Goal: Task Accomplishment & Management: Manage account settings

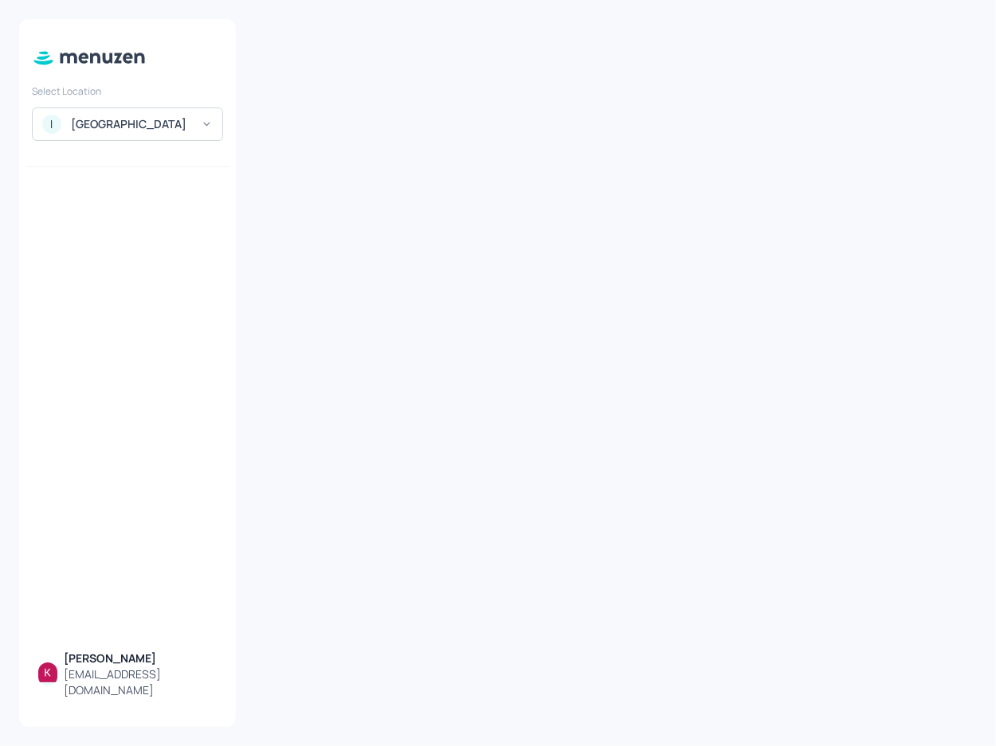
click at [166, 131] on div "ISS - West Middlesex Hospital" at bounding box center [131, 124] width 120 height 16
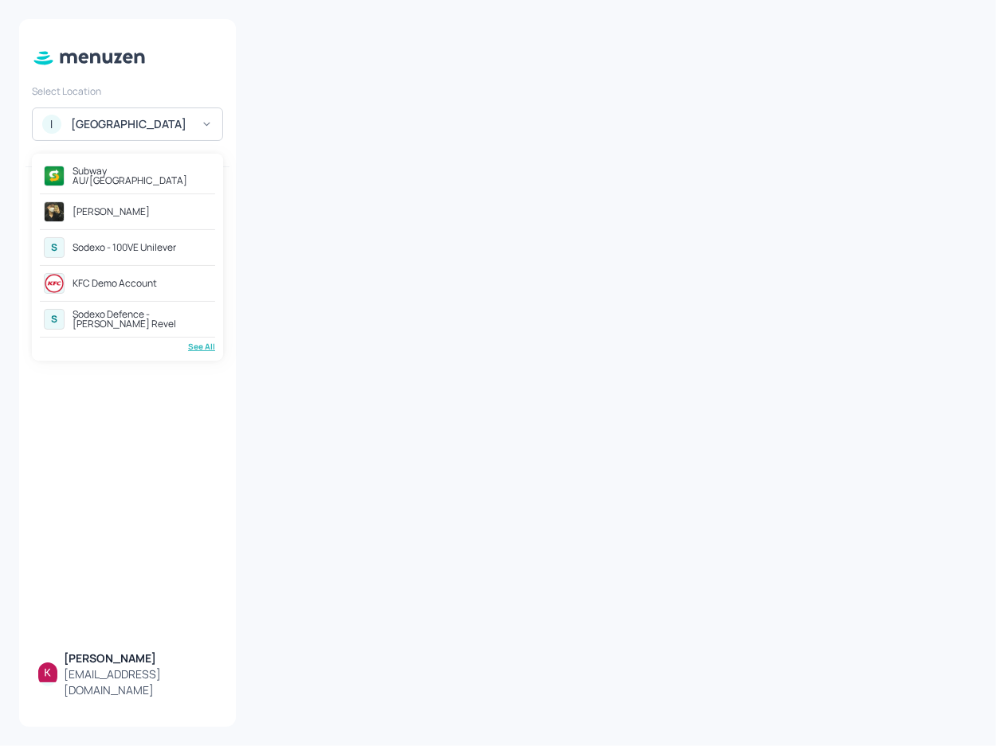
click at [358, 157] on div at bounding box center [498, 373] width 996 height 746
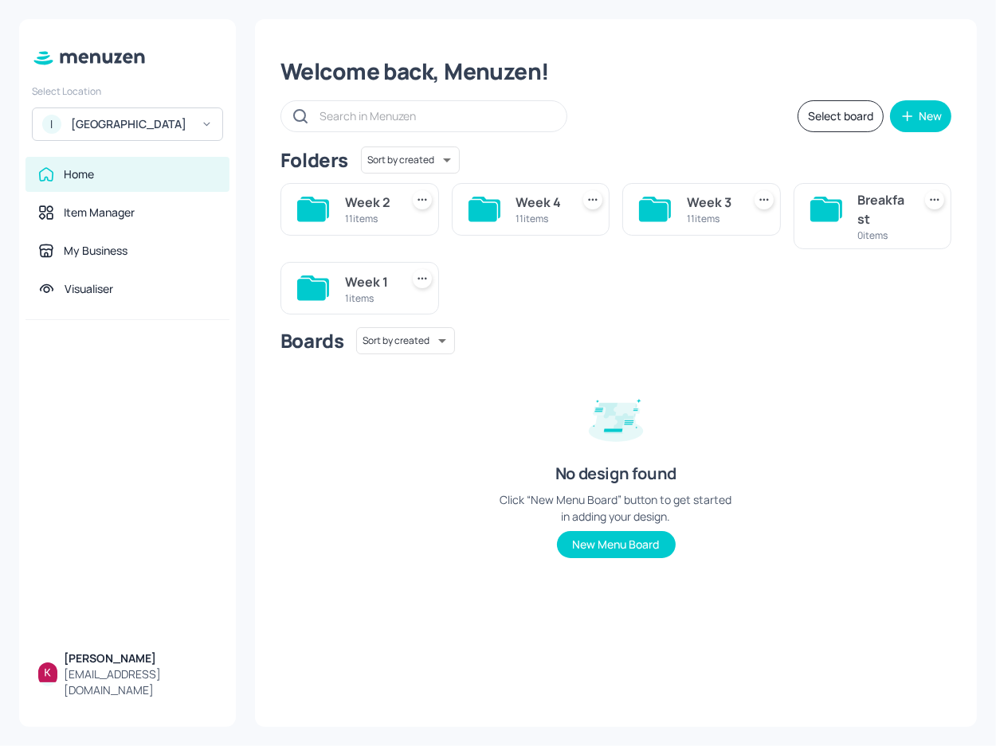
click at [883, 44] on div "Welcome back, Menuzen! Select board New Folders Sort by created id ​ Week 2 11 …" at bounding box center [616, 373] width 722 height 708
click at [362, 577] on div "Boards Sort by created id ​ No design found Click “New Menu Board” button to ge…" at bounding box center [615, 455] width 671 height 257
click at [119, 259] on div "My Business" at bounding box center [96, 251] width 64 height 16
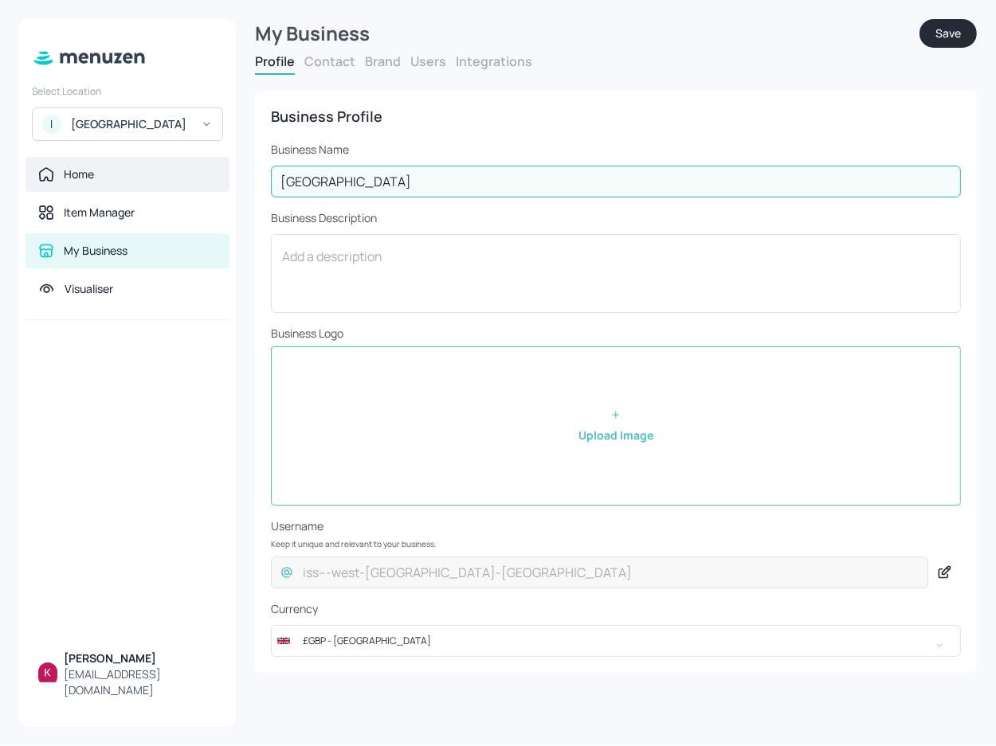
drag, startPoint x: 484, startPoint y: 180, endPoint x: 189, endPoint y: 191, distance: 295.8
click at [189, 191] on div "Select Location I ISS - West Middlesex Hospital Home Item Manager My Business V…" at bounding box center [498, 373] width 996 height 746
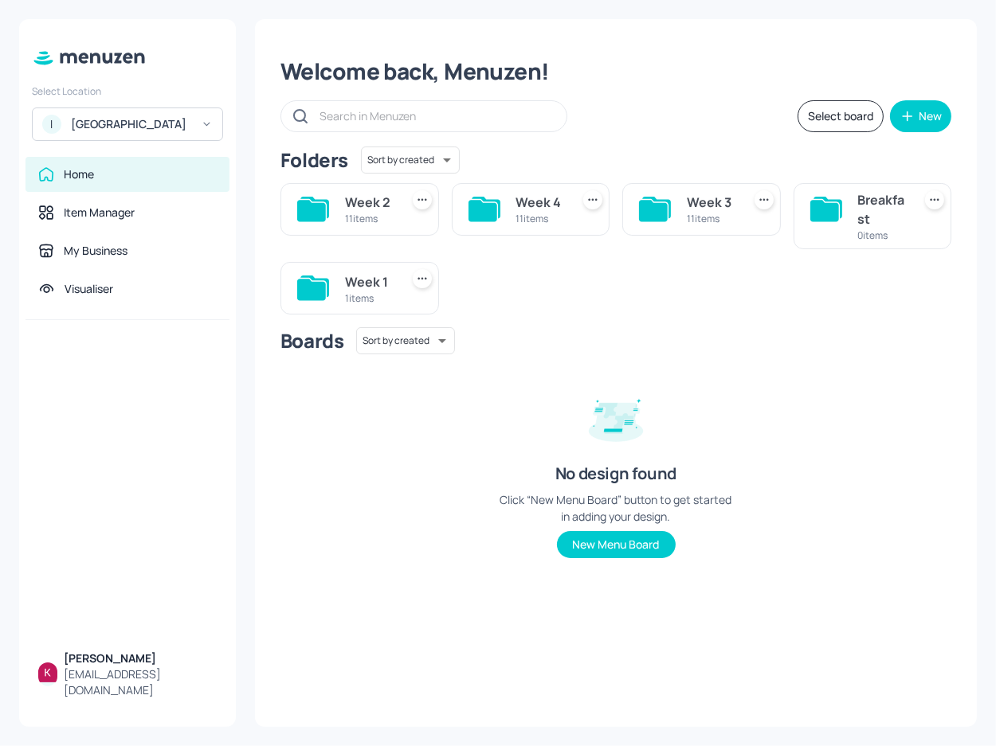
click at [745, 373] on div "Boards Sort by created id ​ No design found Click “New Menu Board” button to ge…" at bounding box center [615, 455] width 671 height 257
click at [131, 131] on div "[GEOGRAPHIC_DATA]" at bounding box center [131, 124] width 120 height 16
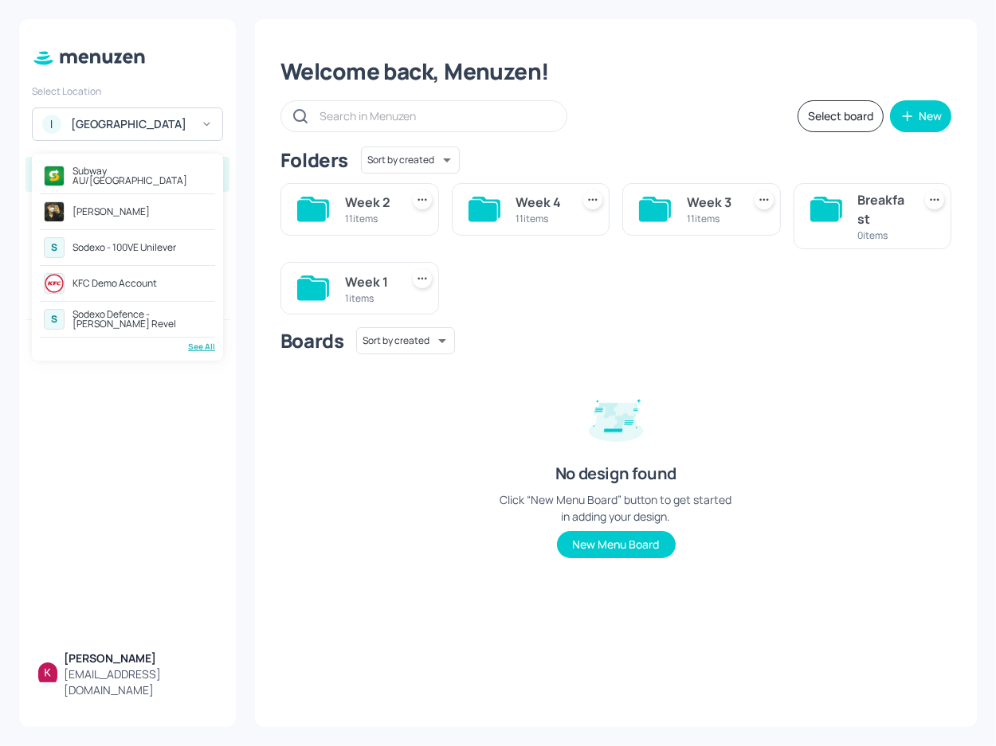
click at [202, 345] on div "See All" at bounding box center [127, 347] width 175 height 12
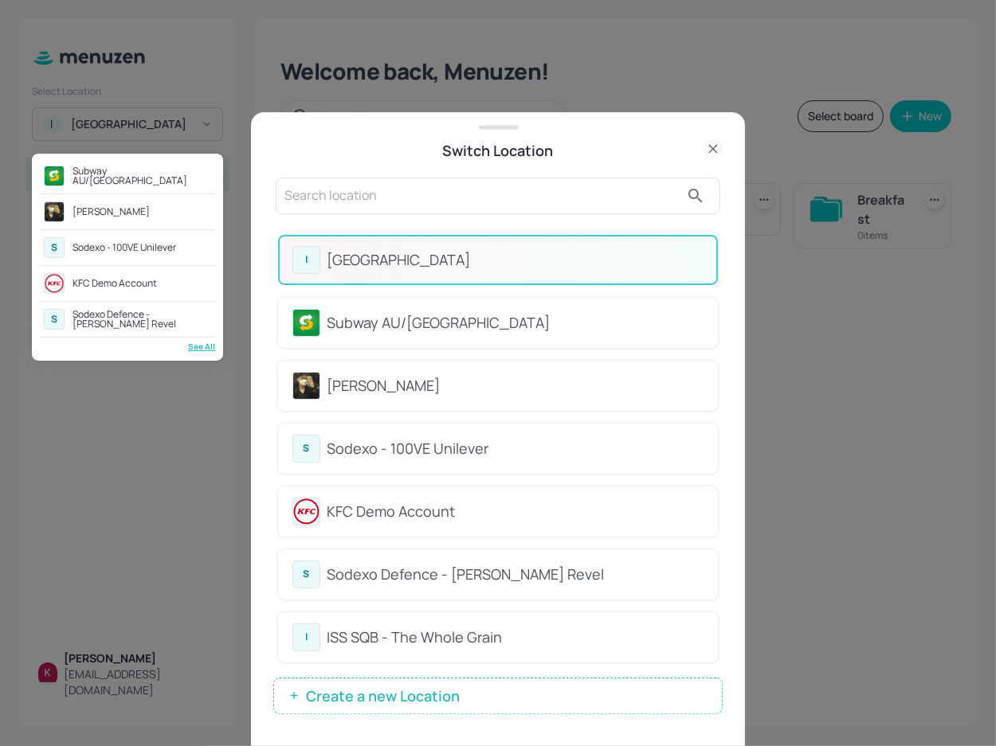
click at [472, 689] on div at bounding box center [498, 373] width 996 height 746
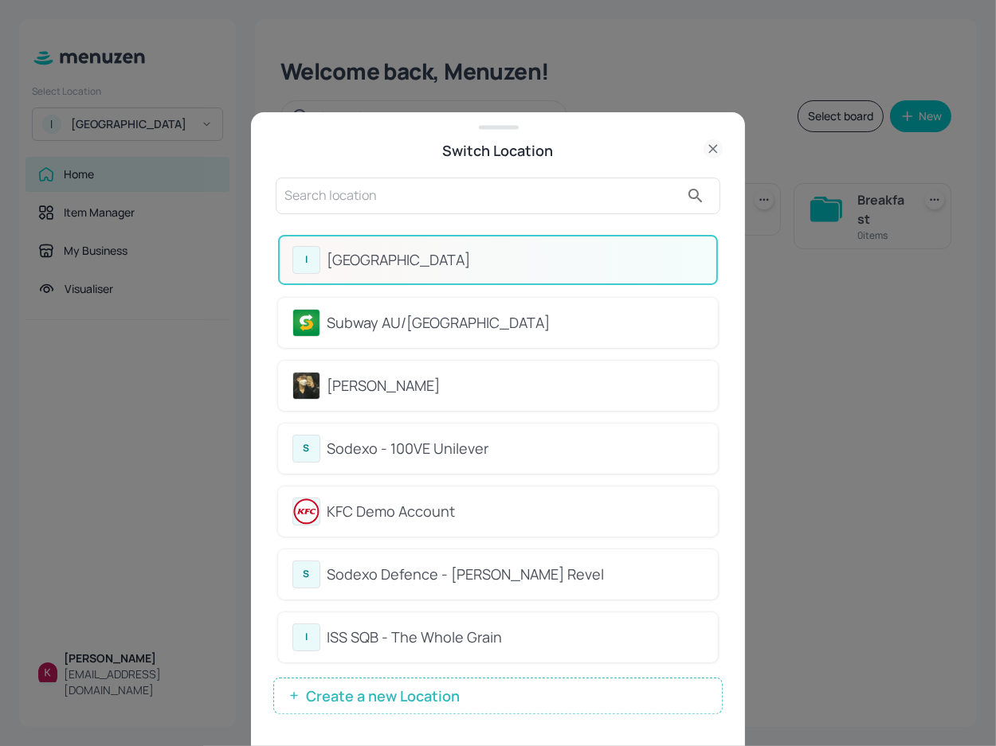
click at [518, 687] on button "Create a new Location" at bounding box center [497, 696] width 449 height 37
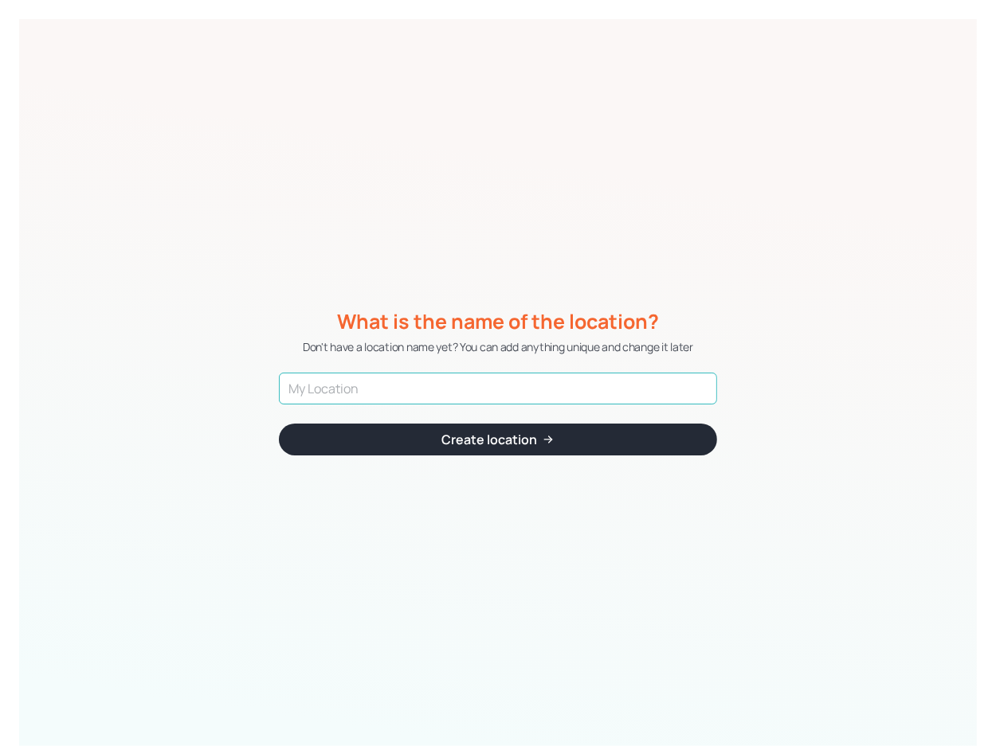
click at [398, 379] on input "text" at bounding box center [498, 389] width 438 height 32
paste input "ISS - West Middlesex Hospital"
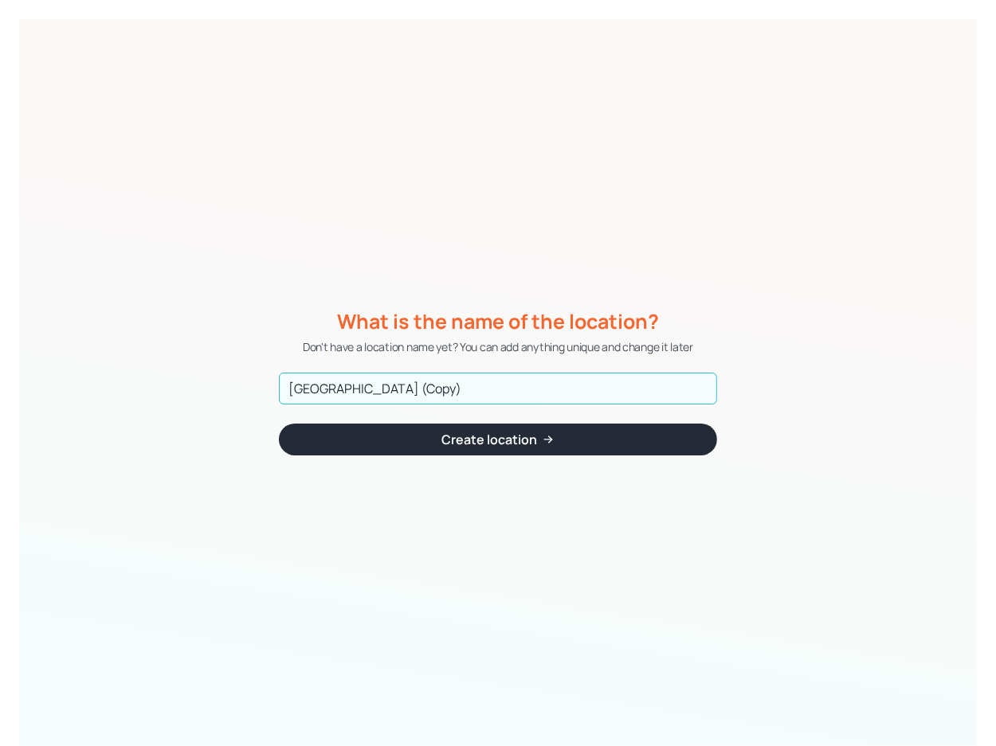
type input "[GEOGRAPHIC_DATA] (Copy)"
click at [543, 446] on div "submit" at bounding box center [548, 439] width 13 height 19
